Goal: Information Seeking & Learning: Learn about a topic

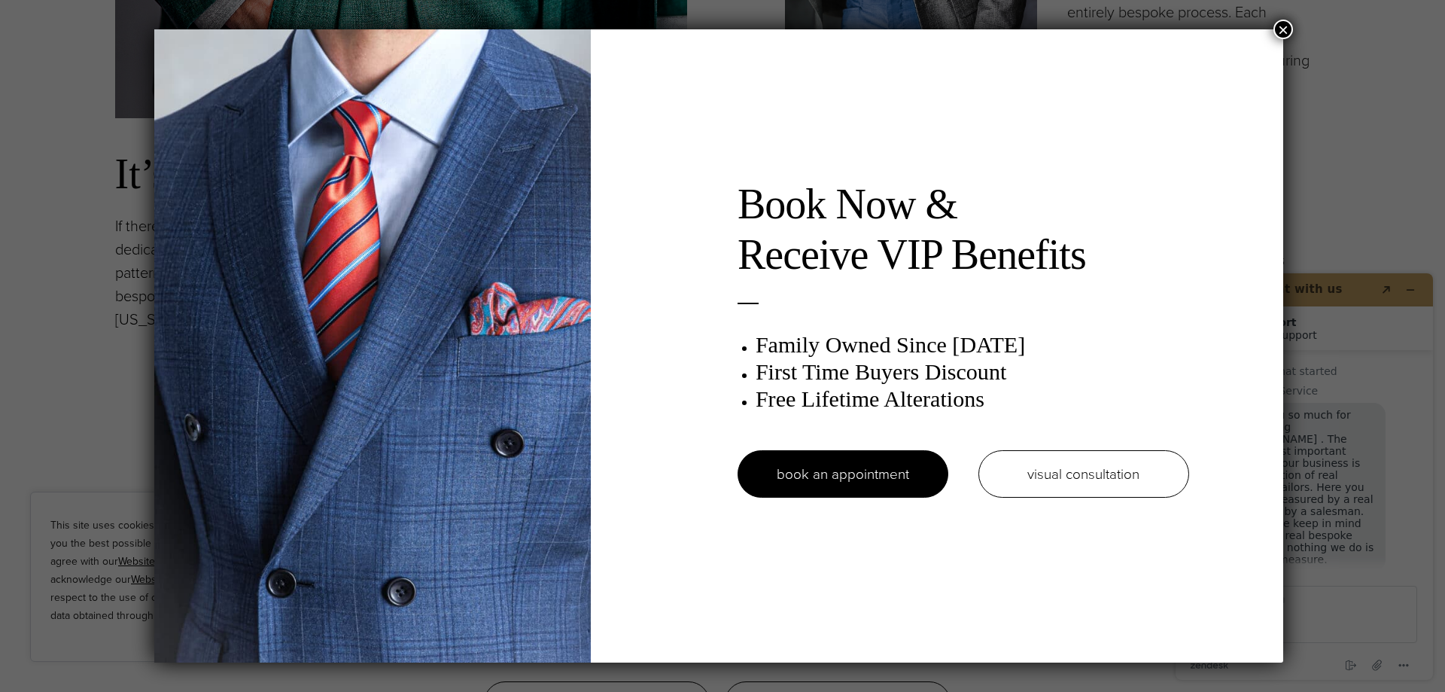
click at [1285, 26] on button "×" at bounding box center [1284, 30] width 20 height 20
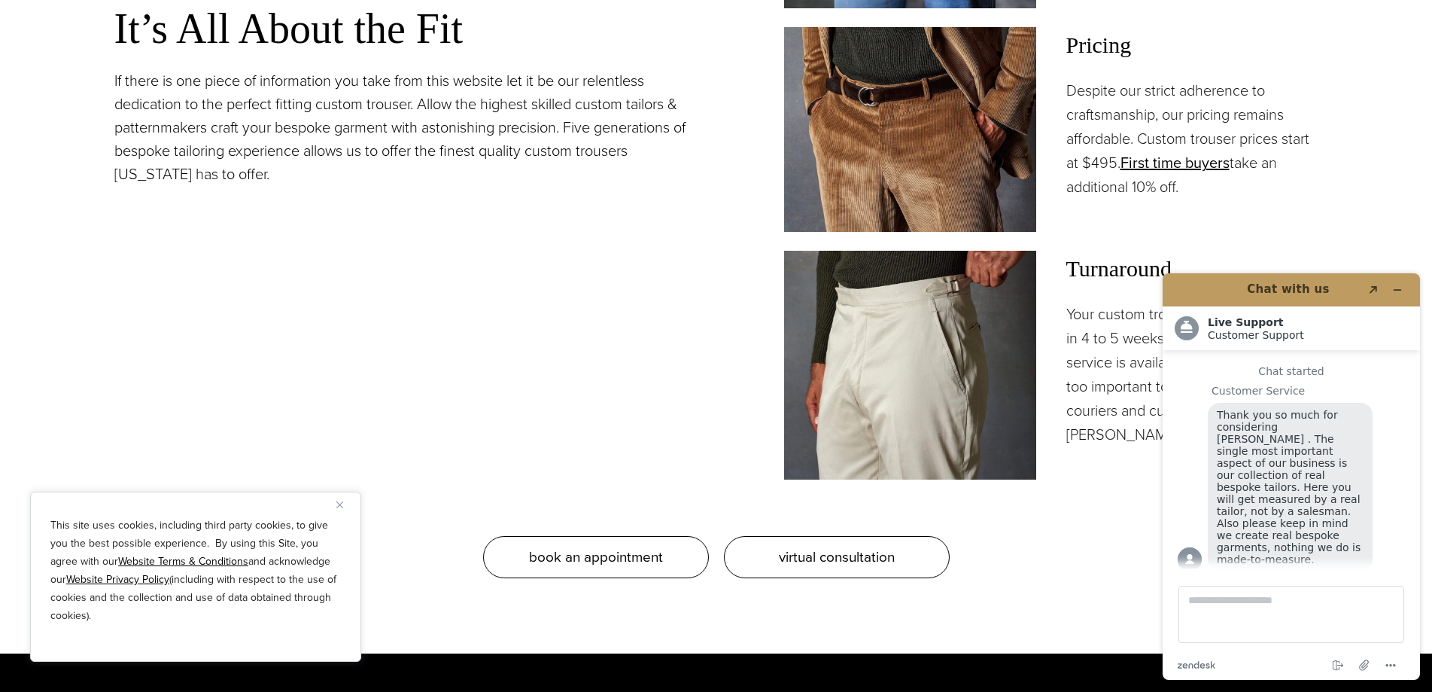
scroll to position [1430, 0]
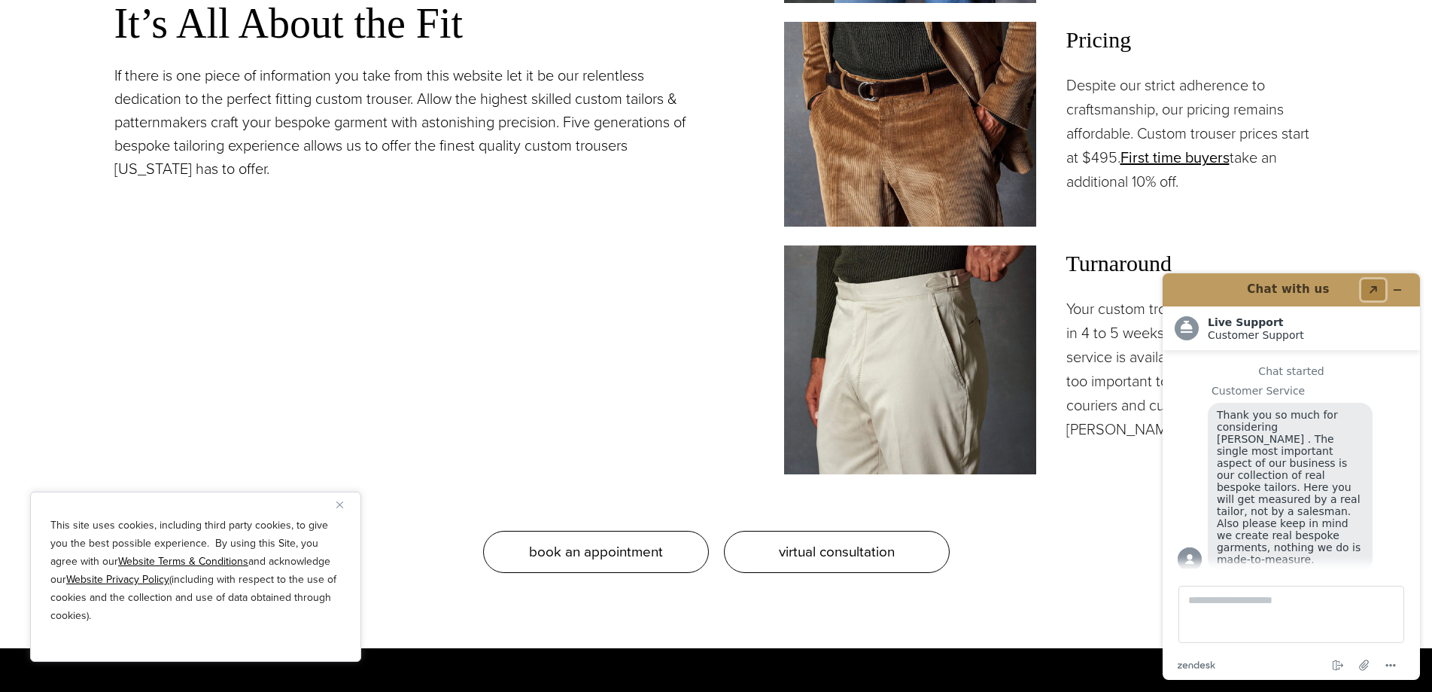
click at [1377, 288] on icon "Popout" at bounding box center [1374, 290] width 8 height 8
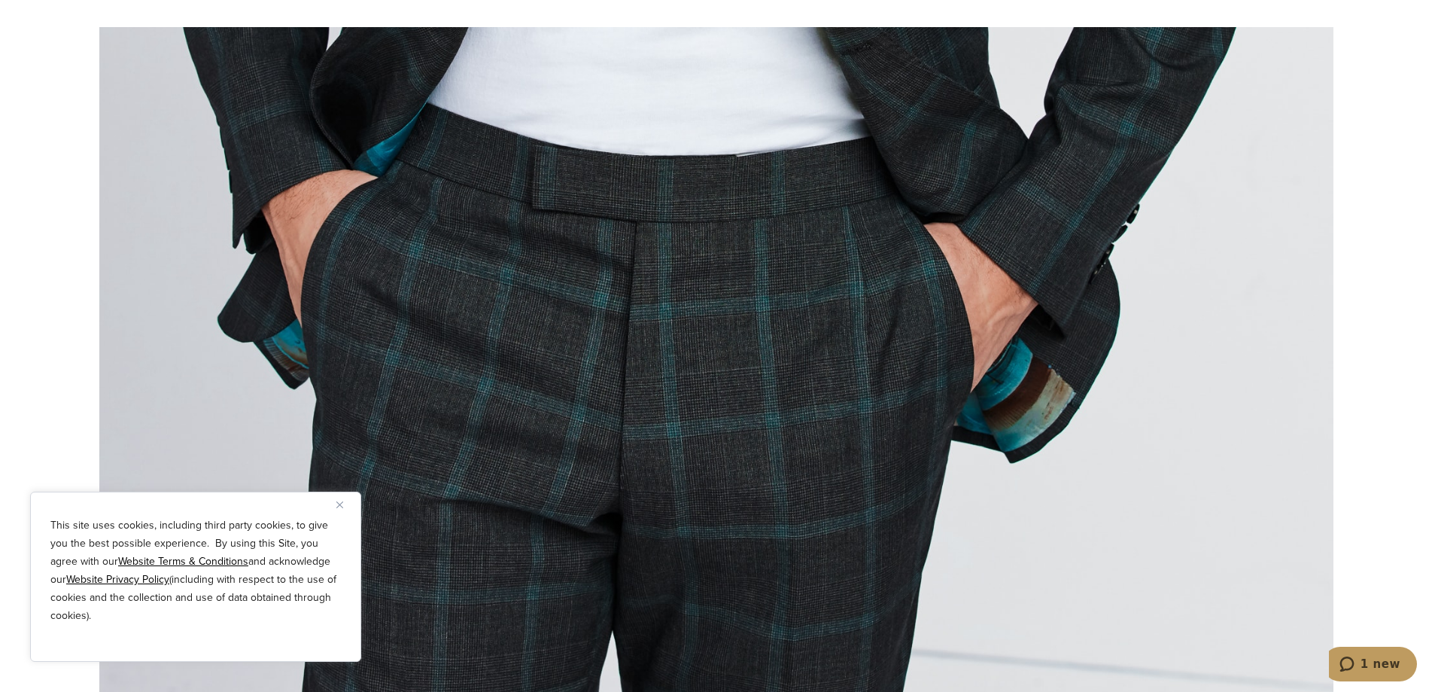
scroll to position [7677, 0]
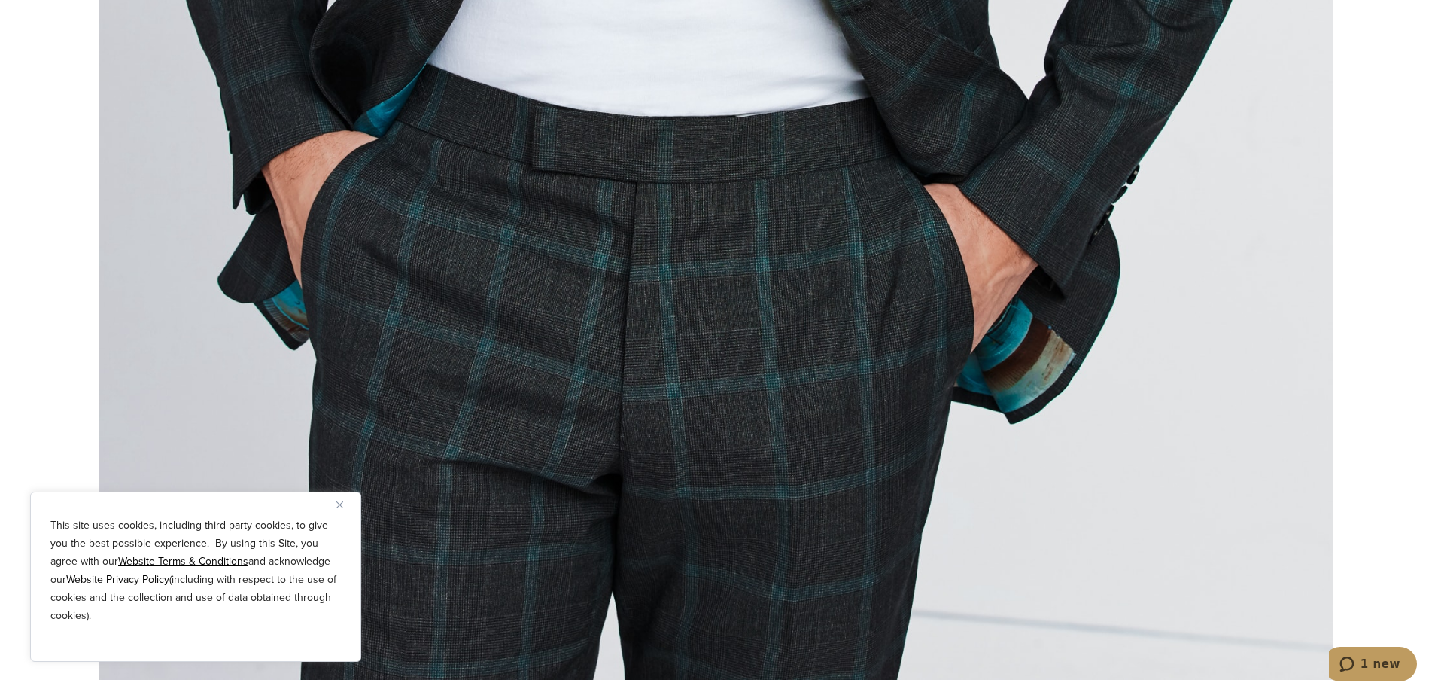
click at [341, 502] on img "Close" at bounding box center [339, 504] width 7 height 7
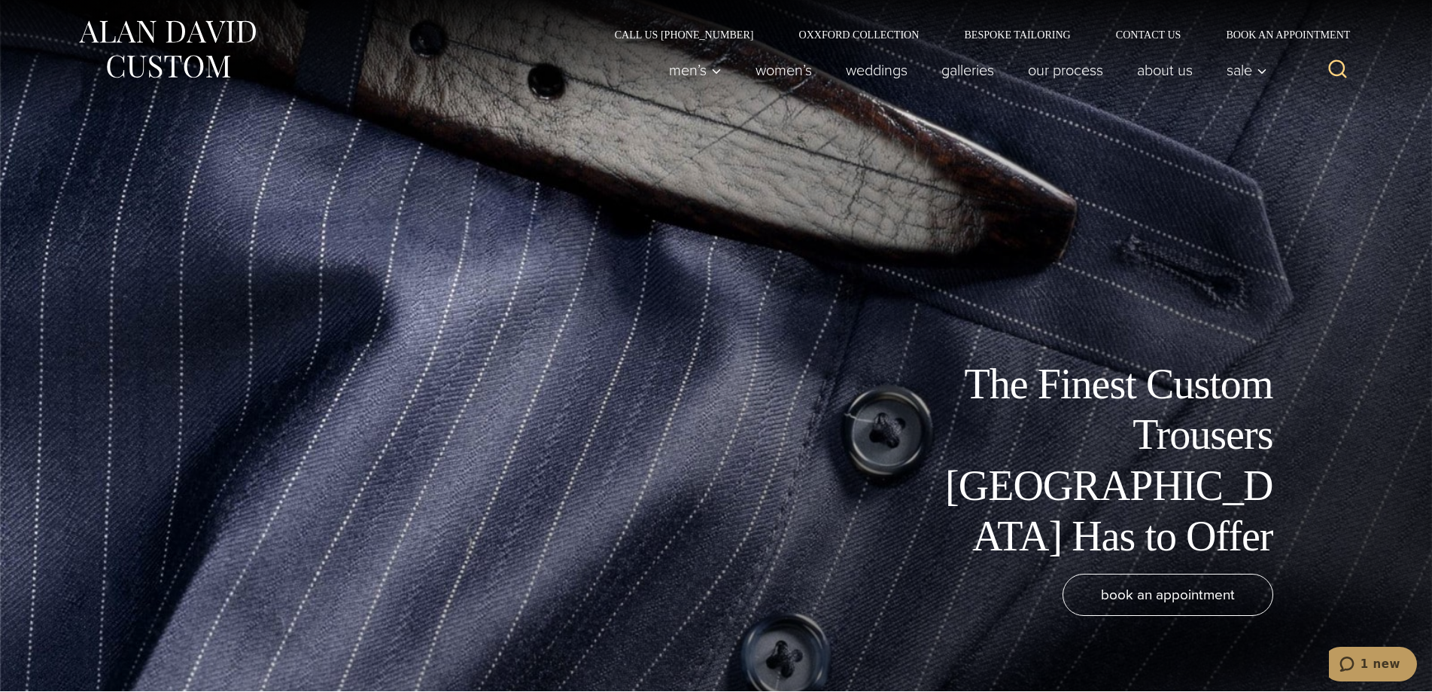
scroll to position [0, 0]
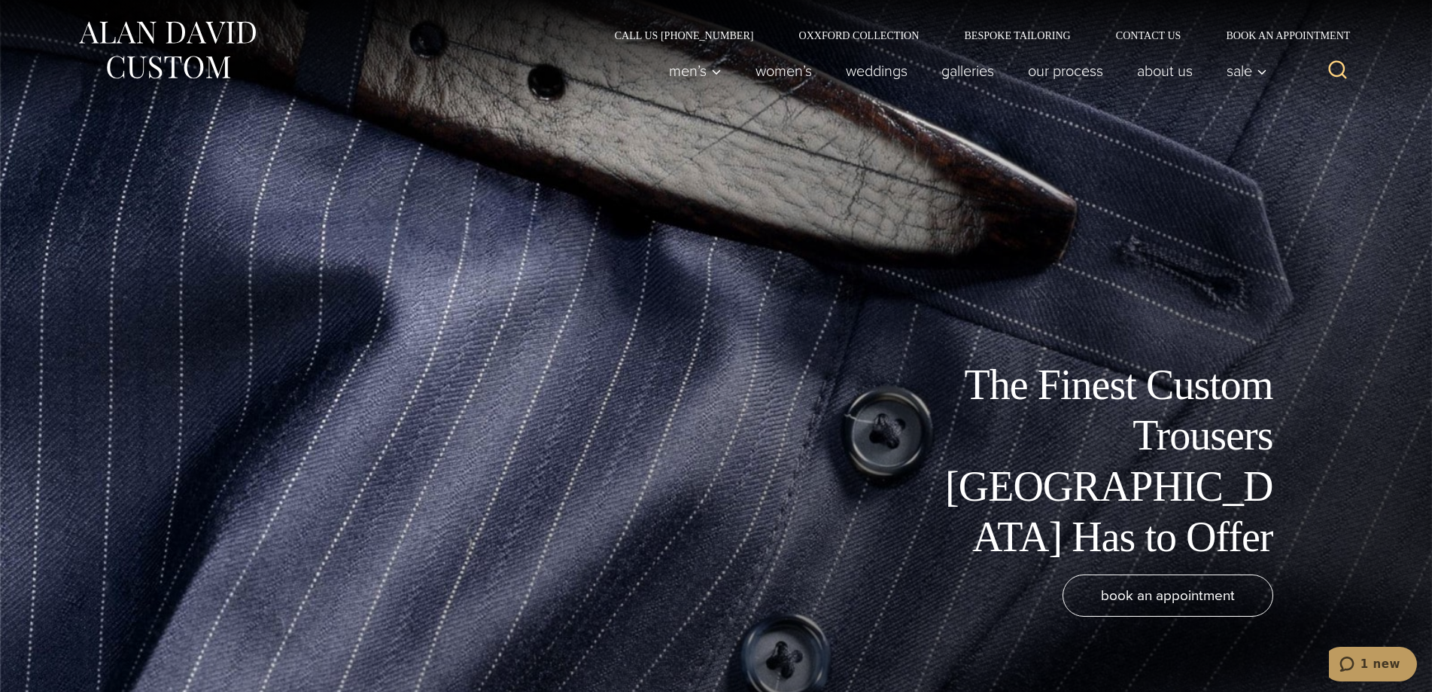
click at [996, 28] on div "Call Us [PHONE_NUMBER] Oxxford Collection Bespoke Tailoring Contact Us Book an …" at bounding box center [717, 20] width 1310 height 41
click at [997, 32] on link "Bespoke Tailoring" at bounding box center [1017, 35] width 151 height 11
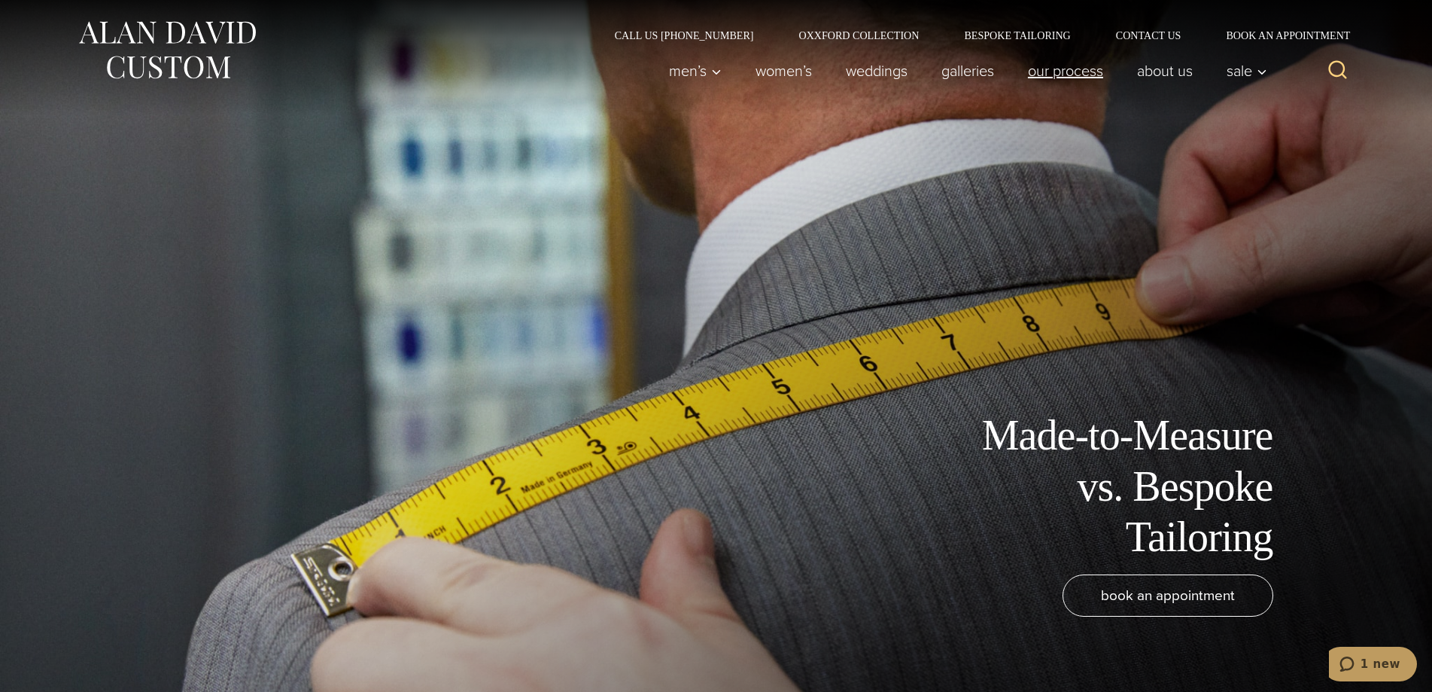
click at [1068, 72] on link "Our Process" at bounding box center [1065, 71] width 109 height 30
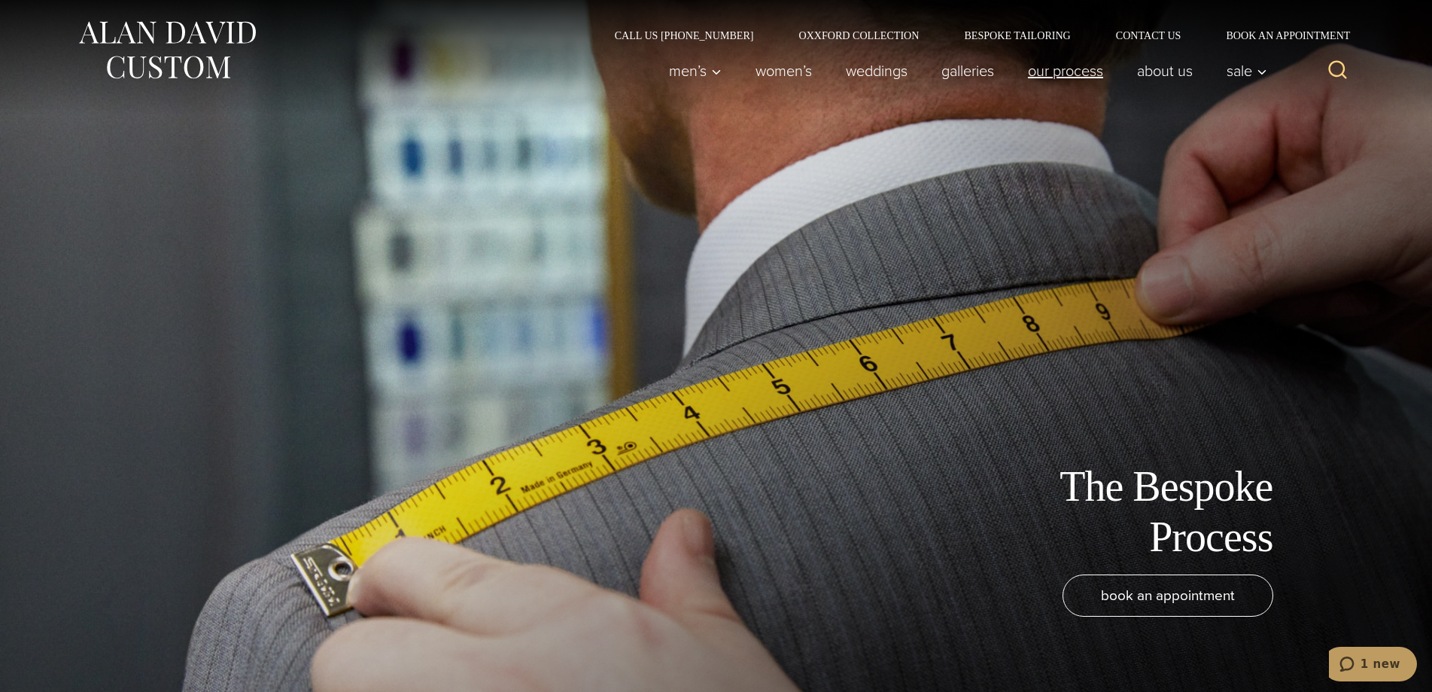
click at [1067, 71] on link "Our Process" at bounding box center [1065, 71] width 109 height 30
click at [1071, 63] on link "Our Process" at bounding box center [1065, 71] width 109 height 30
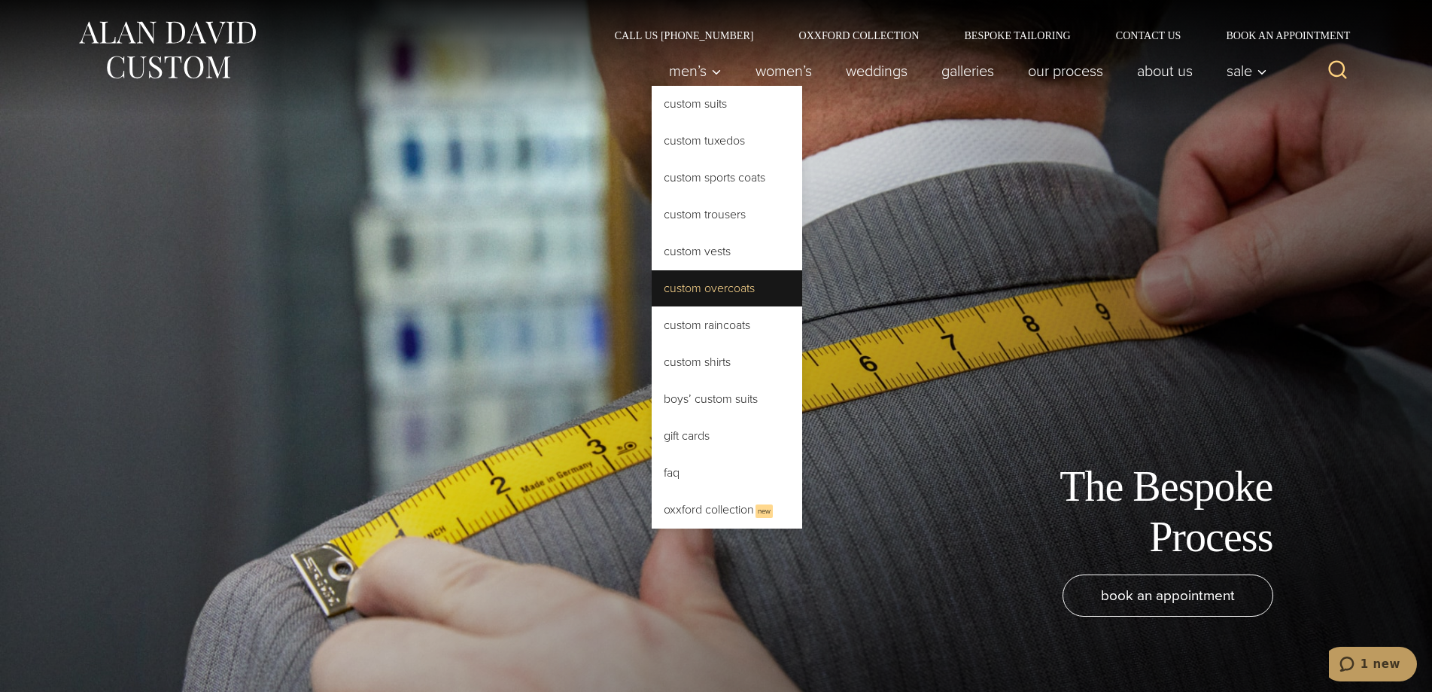
click at [725, 288] on link "Custom Overcoats" at bounding box center [727, 288] width 151 height 36
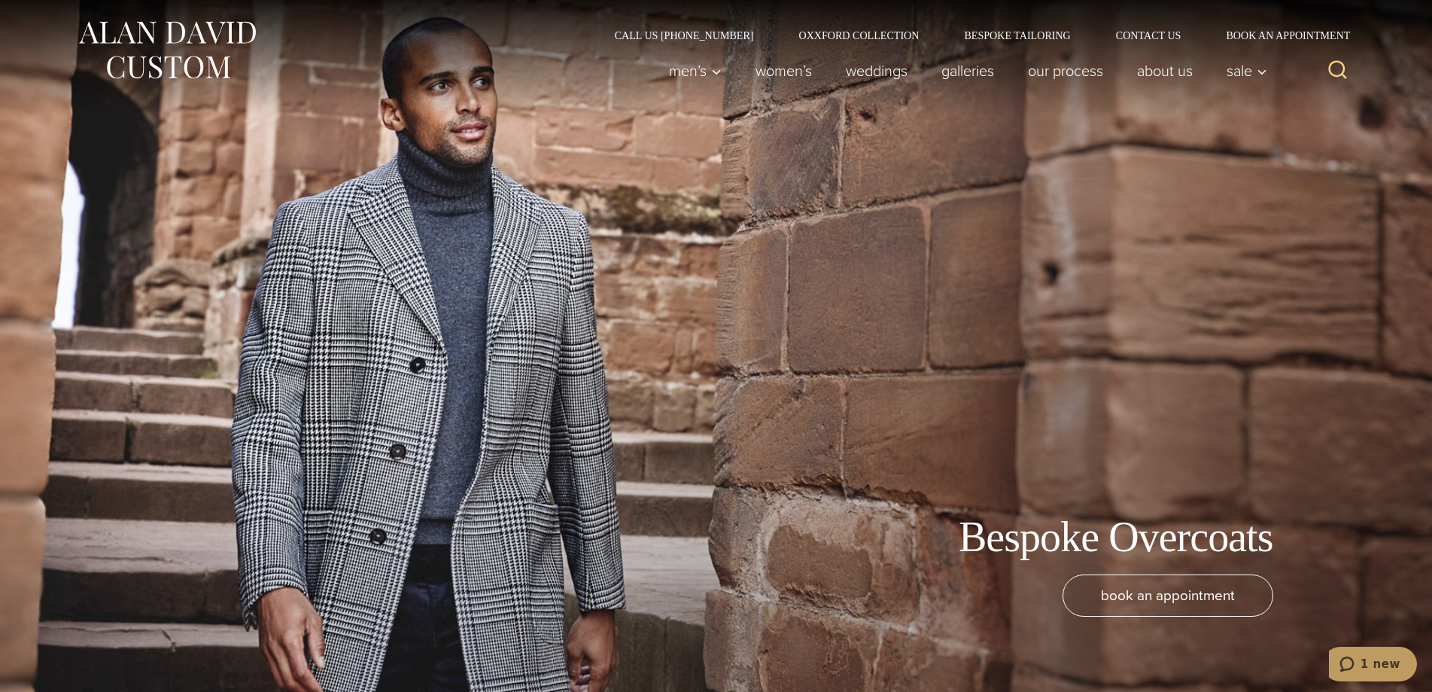
click at [844, 26] on div "Call Us [PHONE_NUMBER] Oxxford Collection Bespoke Tailoring Contact Us Book an …" at bounding box center [717, 20] width 1310 height 41
click at [845, 33] on link "Oxxford Collection" at bounding box center [859, 35] width 166 height 11
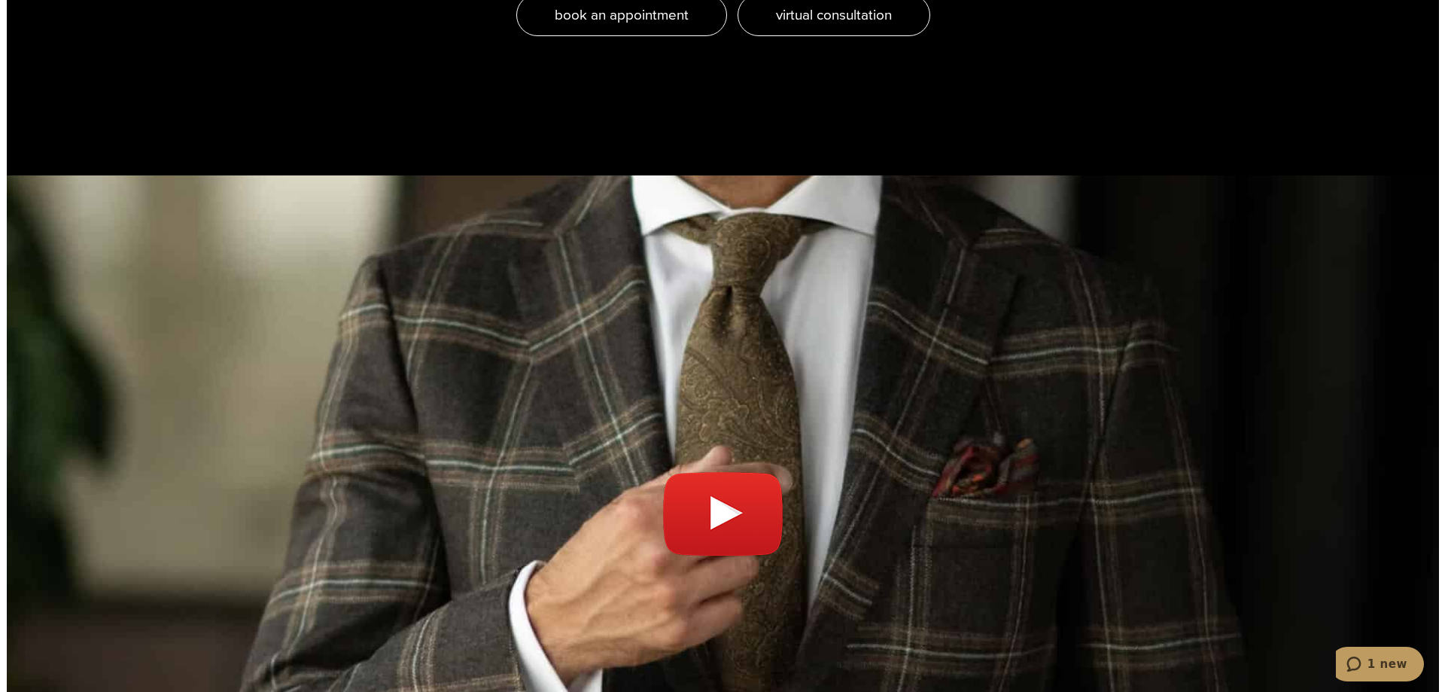
scroll to position [5344, 0]
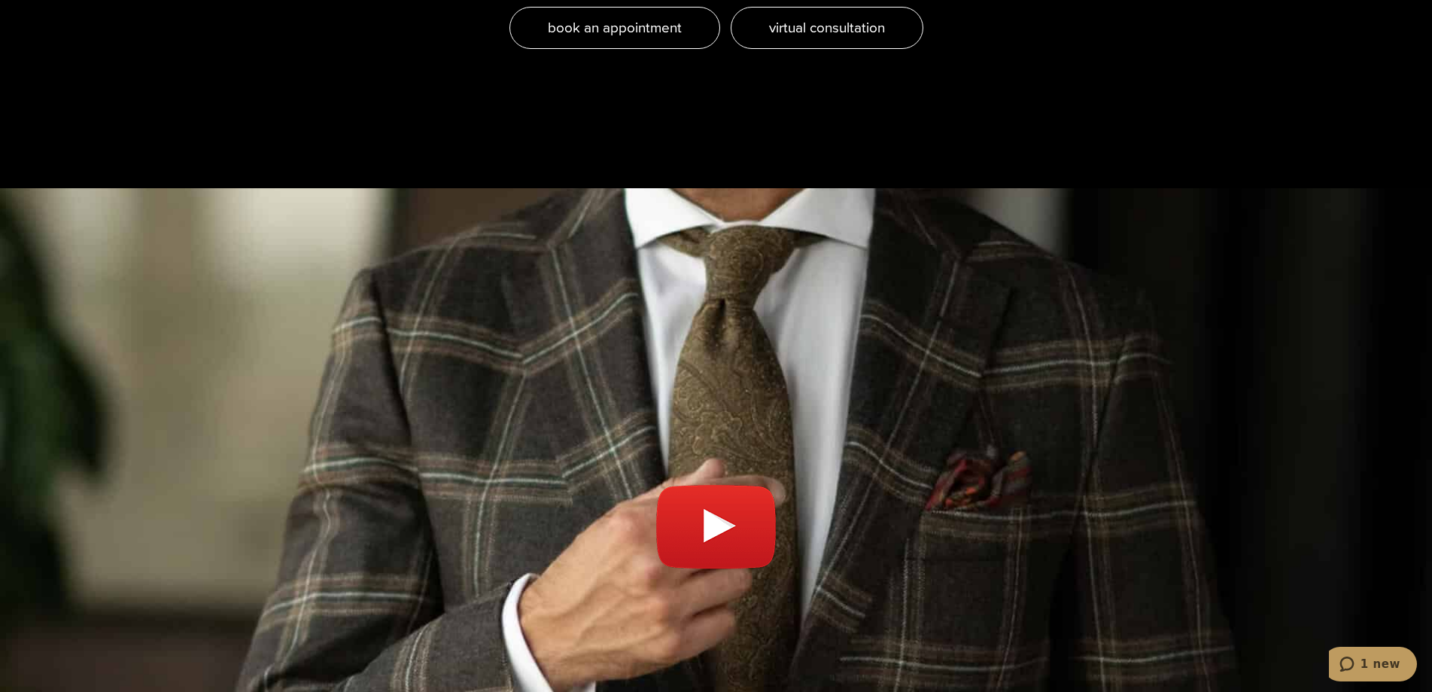
click at [732, 437] on link "Play video" at bounding box center [716, 534] width 1432 height 654
